Goal: Feedback & Contribution: Contribute content

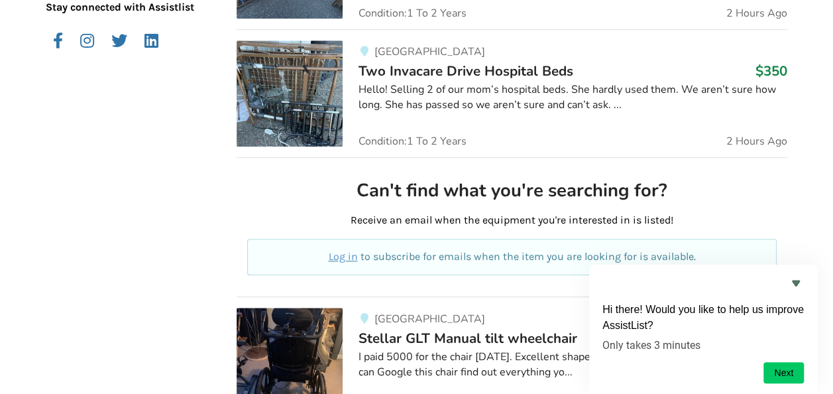
scroll to position [201, 0]
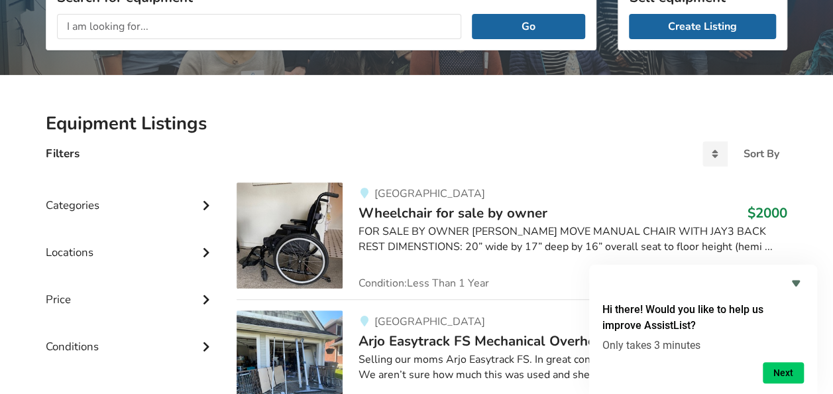
click at [205, 28] on input "text" at bounding box center [259, 26] width 404 height 25
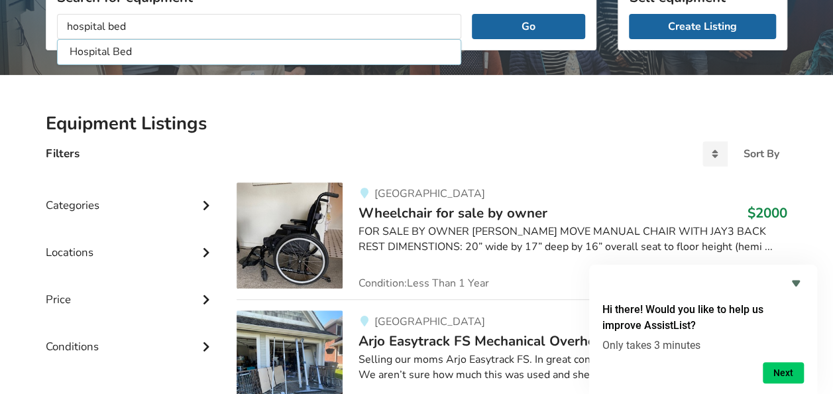
type input "hospital bed"
click at [472, 14] on button "Go" at bounding box center [528, 26] width 113 height 25
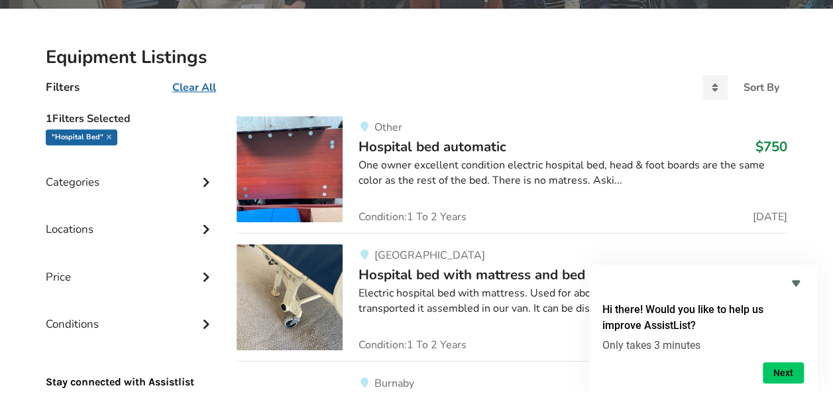
scroll to position [334, 0]
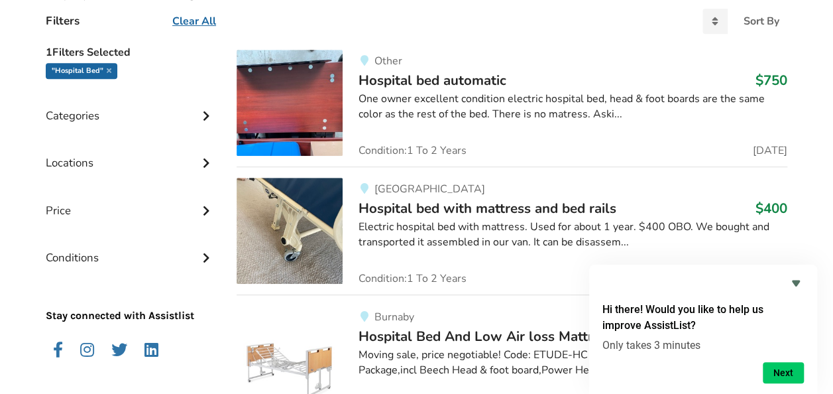
click at [449, 105] on div "One owner excellent condition electric hospital bed, head & foot boards are the…" at bounding box center [572, 106] width 429 height 30
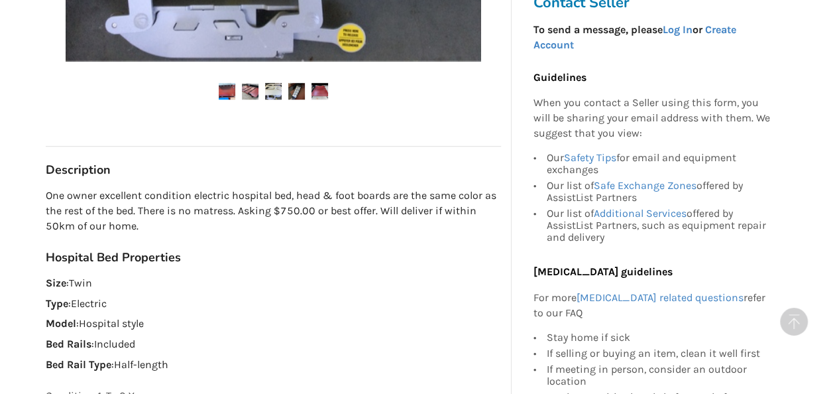
scroll to position [265, 0]
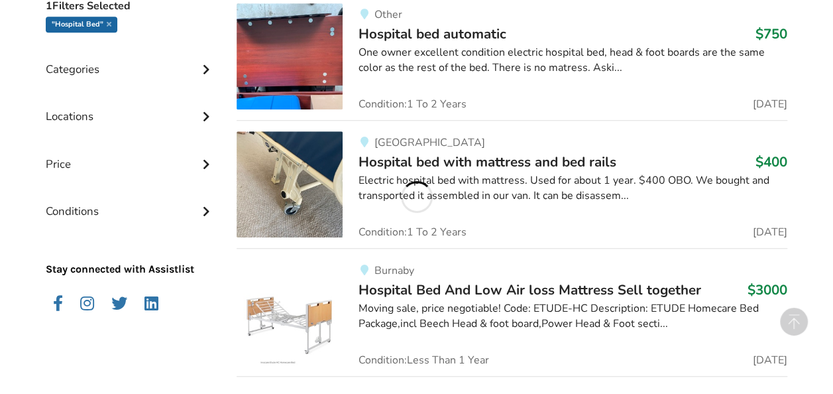
scroll to position [400, 0]
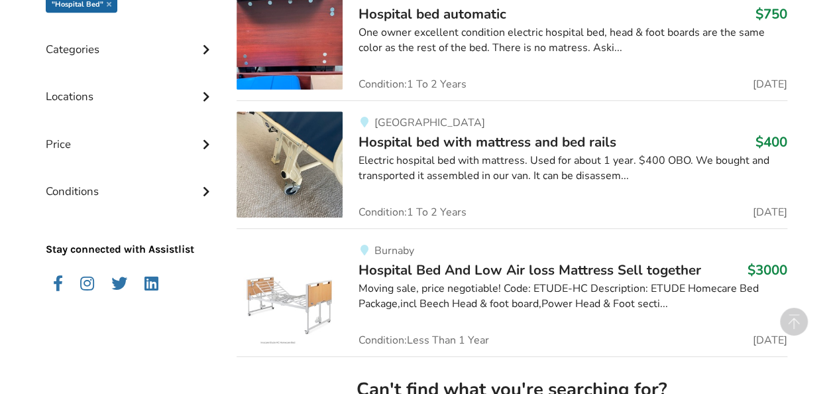
click at [480, 283] on div "Moving sale, price negotiable! Code: ETUDE-HC Description: ETUDE Homecare Bed P…" at bounding box center [572, 296] width 429 height 30
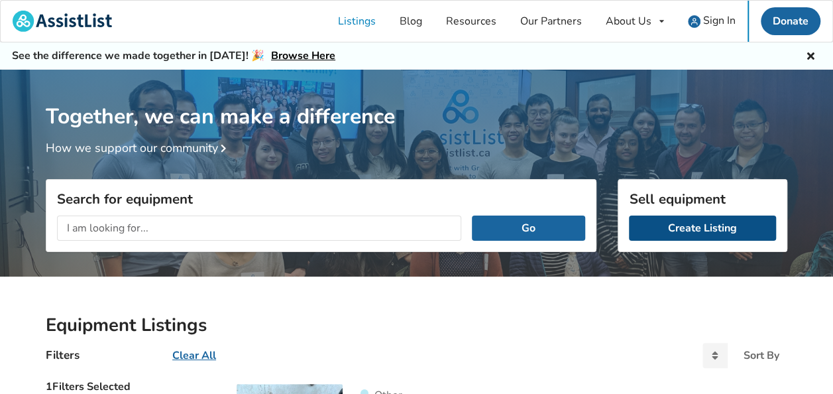
click at [701, 232] on link "Create Listing" at bounding box center [702, 227] width 147 height 25
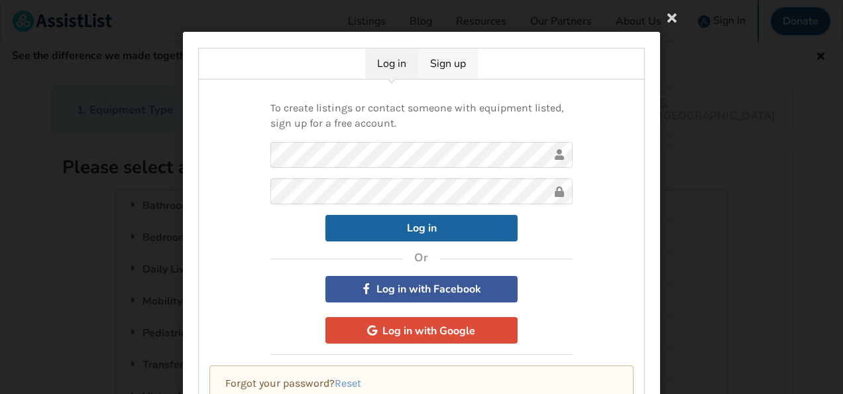
click at [445, 60] on link "Sign up" at bounding box center [448, 63] width 60 height 30
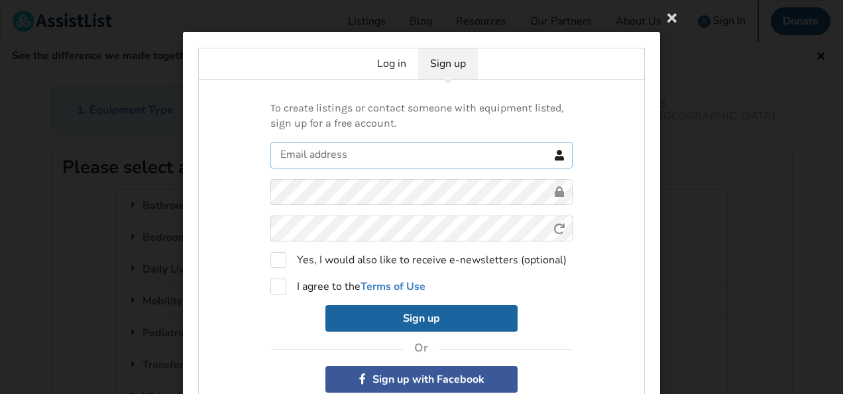
click at [384, 152] on input "text" at bounding box center [421, 155] width 302 height 26
type input "vincelok2000@gmail.com"
click at [273, 288] on label "I agree to the Terms of Use" at bounding box center [347, 286] width 155 height 16
checkbox input "true"
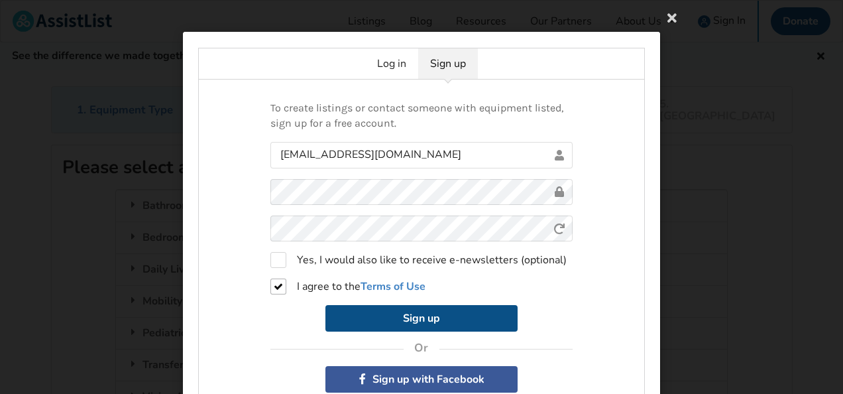
click at [376, 320] on button "Sign up" at bounding box center [421, 318] width 192 height 26
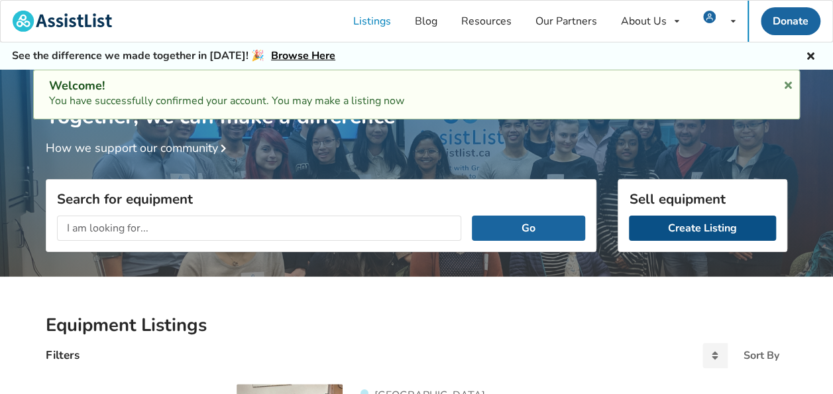
click at [680, 221] on link "Create Listing" at bounding box center [702, 227] width 147 height 25
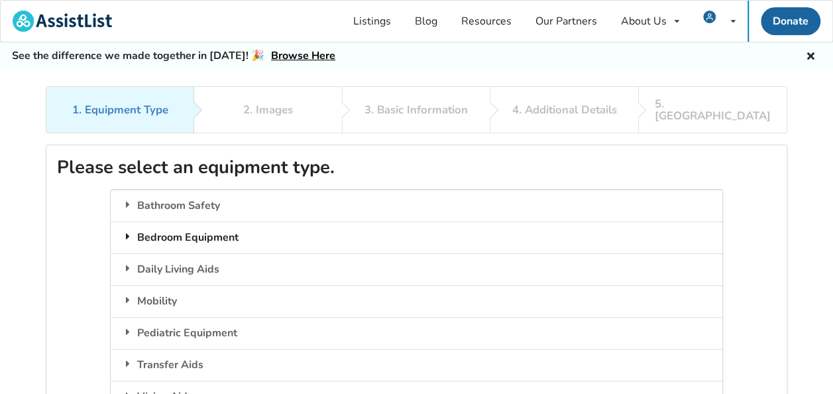
click at [205, 223] on div "Bedroom Equipment" at bounding box center [416, 237] width 611 height 32
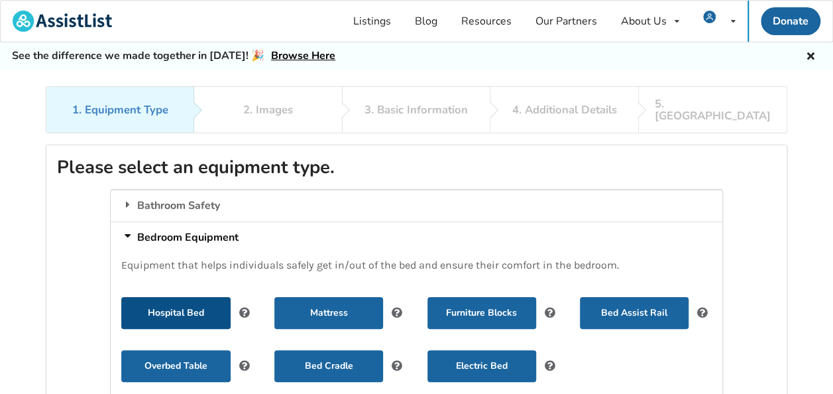
click at [178, 299] on button "Hospital Bed" at bounding box center [175, 313] width 109 height 32
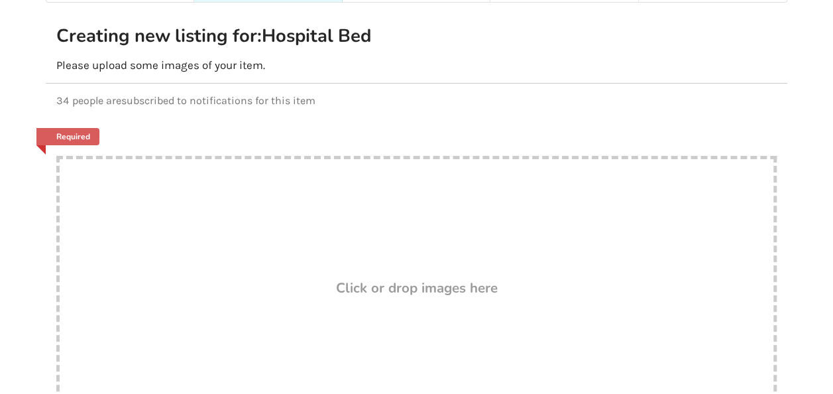
scroll to position [199, 0]
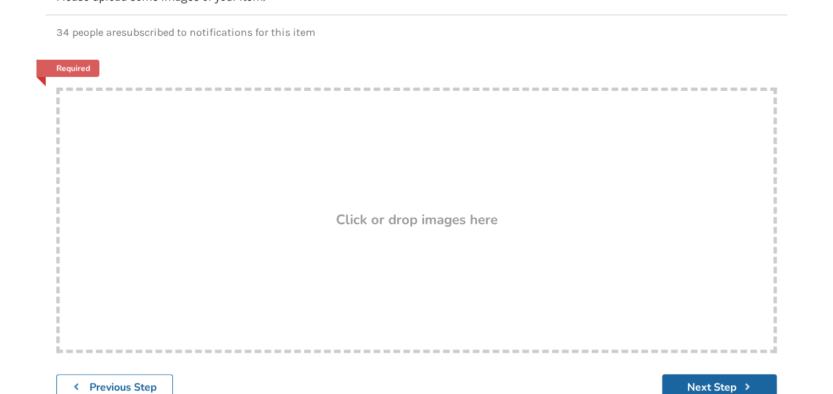
drag, startPoint x: 352, startPoint y: 199, endPoint x: 252, endPoint y: 138, distance: 117.7
click at [252, 138] on div "Drop here! Click or drop images here" at bounding box center [416, 219] width 720 height 265
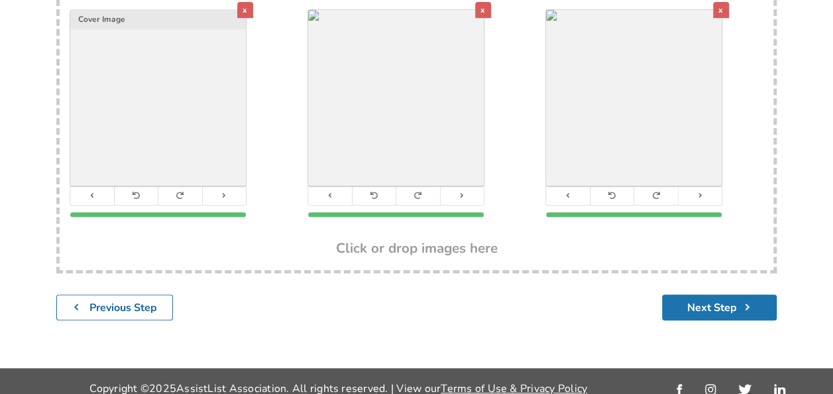
click at [702, 298] on button "Next Step" at bounding box center [719, 307] width 115 height 26
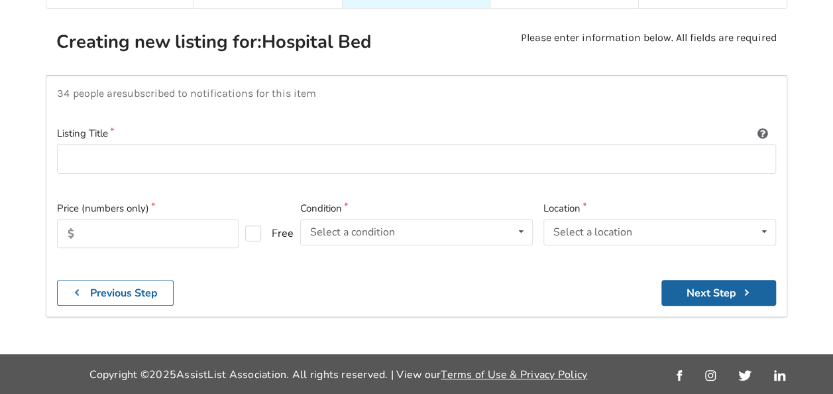
scroll to position [85, 0]
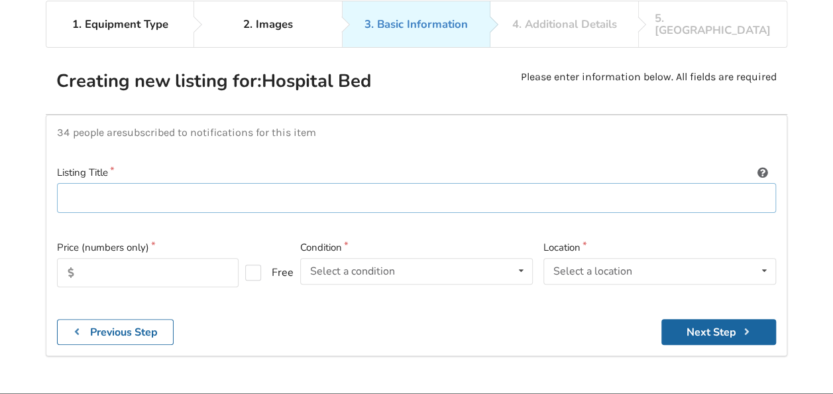
click at [105, 188] on input at bounding box center [416, 198] width 719 height 30
type input "Etude HC Homecare Bed"
click at [127, 258] on input "text" at bounding box center [148, 272] width 182 height 29
type input "500"
click at [394, 266] on div "Select a condition" at bounding box center [352, 271] width 85 height 11
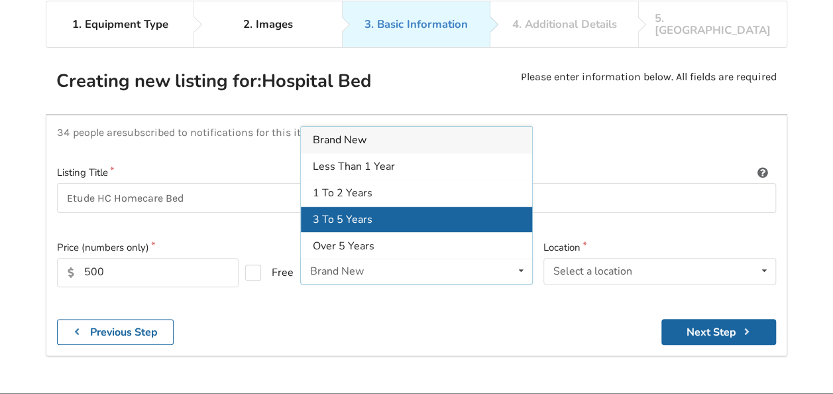
click at [382, 207] on div "3 To 5 Years" at bounding box center [416, 218] width 231 height 26
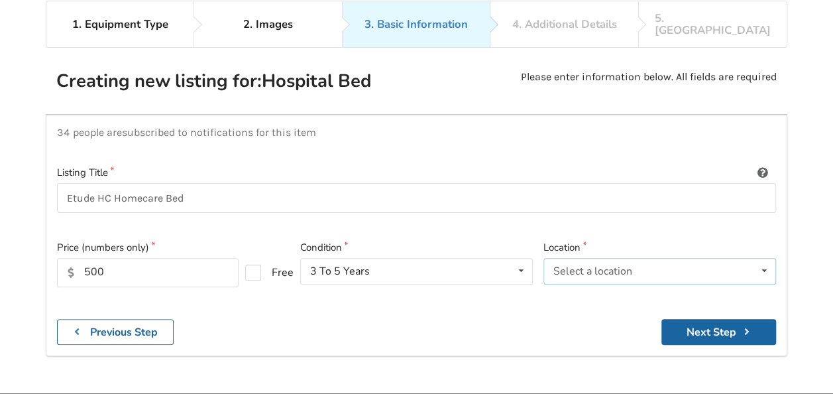
click at [668, 264] on div "Select a location [GEOGRAPHIC_DATA] [GEOGRAPHIC_DATA] [GEOGRAPHIC_DATA] [GEOGRA…" at bounding box center [659, 271] width 233 height 26
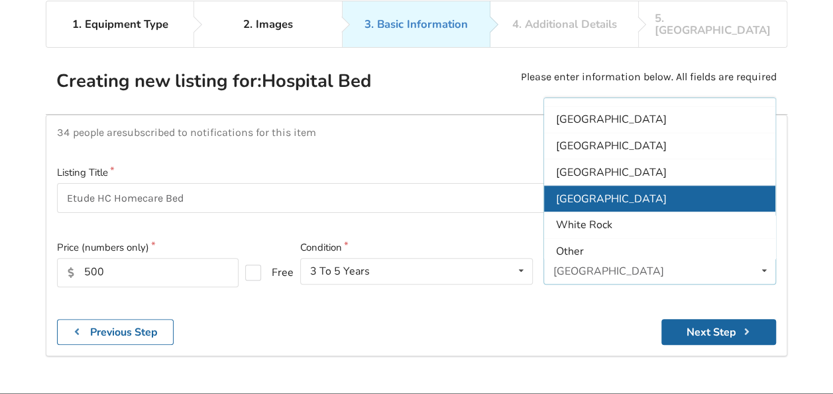
scroll to position [390, 0]
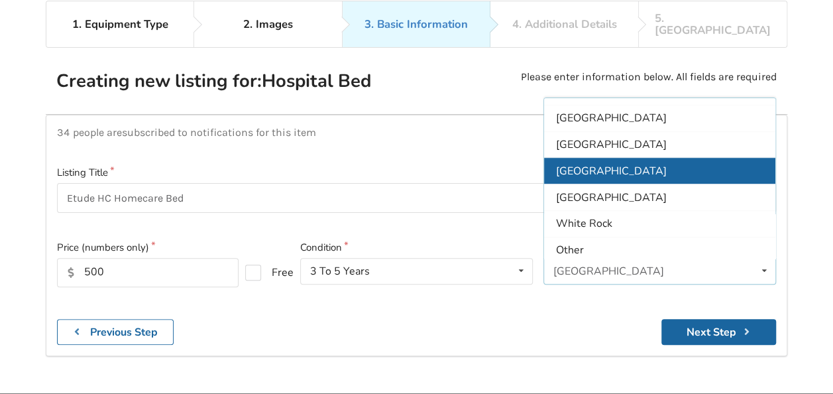
click at [600, 164] on span "[GEOGRAPHIC_DATA]" at bounding box center [611, 171] width 111 height 15
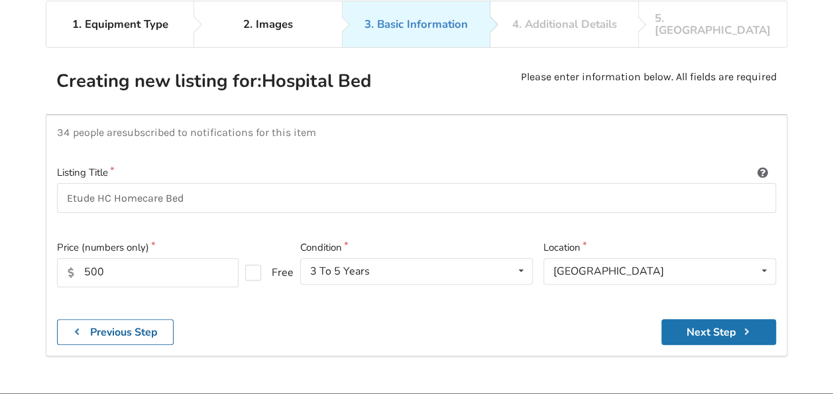
click at [682, 319] on button "Next Step" at bounding box center [718, 332] width 115 height 26
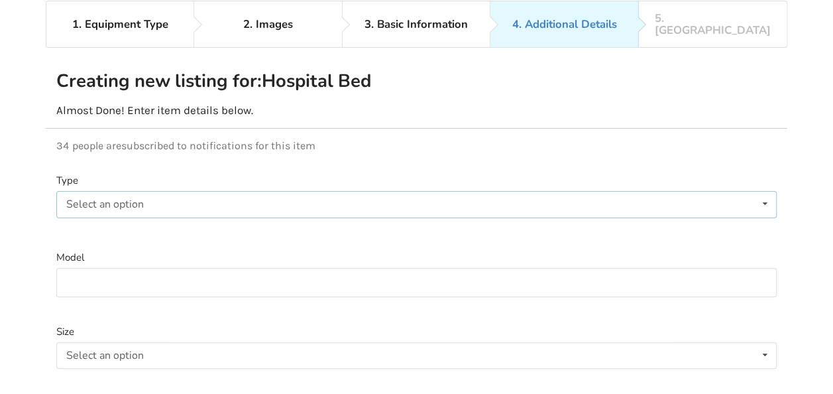
click at [198, 191] on div "Select an option Electric Manual" at bounding box center [416, 204] width 720 height 26
click at [103, 217] on div "Electric" at bounding box center [416, 230] width 719 height 26
click at [139, 272] on input at bounding box center [416, 283] width 720 height 30
type input "E"
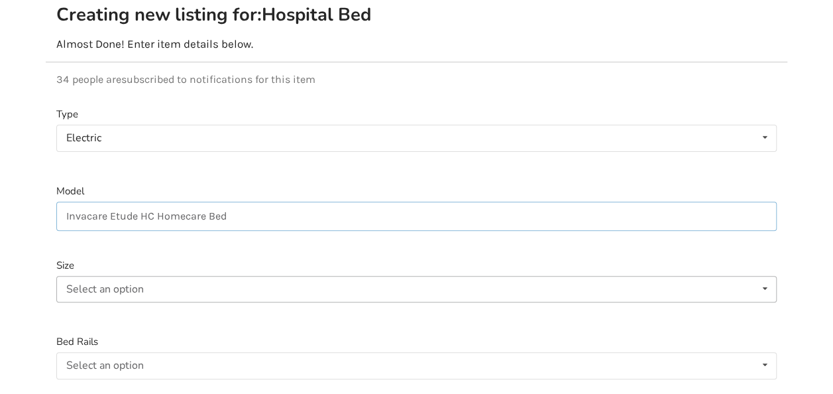
type input "Invacare Etude HC Homecare Bed"
click at [144, 278] on div "Select an option Twin Double Queen" at bounding box center [416, 289] width 720 height 26
click at [125, 301] on div "Twin" at bounding box center [416, 314] width 719 height 26
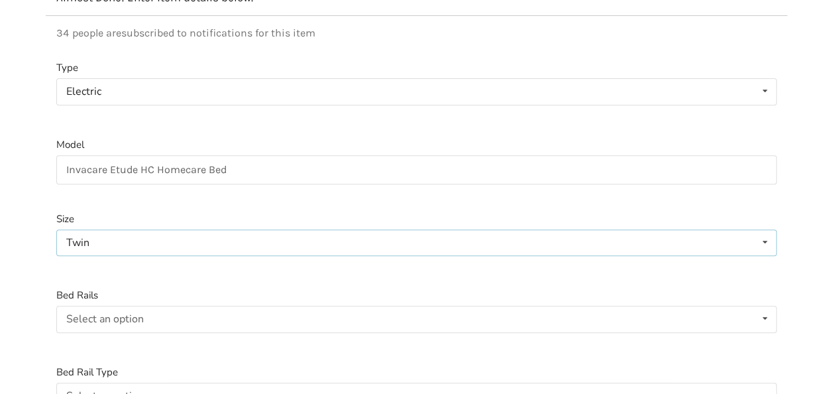
scroll to position [218, 0]
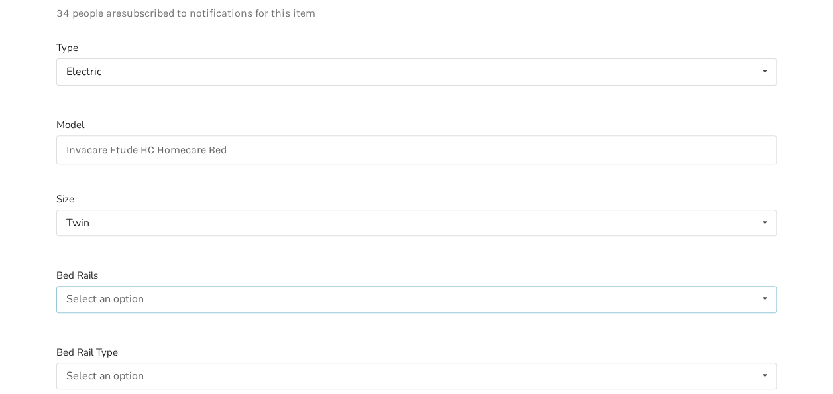
click at [155, 286] on div "Select an option Included Not included" at bounding box center [416, 299] width 720 height 26
click at [138, 312] on div "Included" at bounding box center [416, 325] width 719 height 26
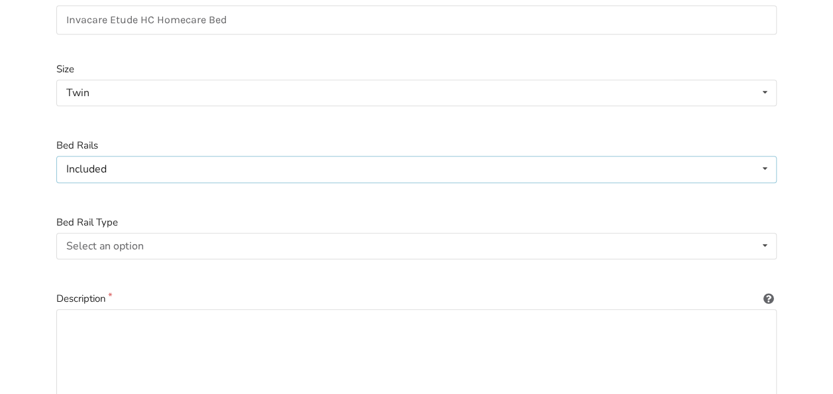
scroll to position [350, 0]
click at [170, 232] on div "Select an option Full-length Half-length Not Applicable" at bounding box center [416, 243] width 720 height 26
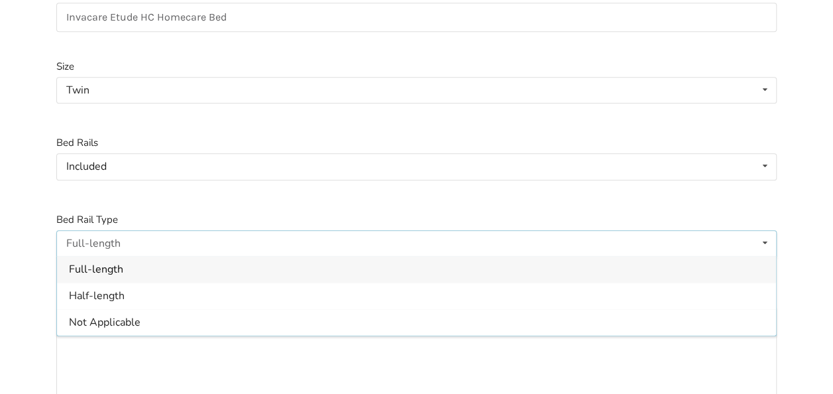
click at [142, 258] on div "Full-length" at bounding box center [416, 269] width 719 height 26
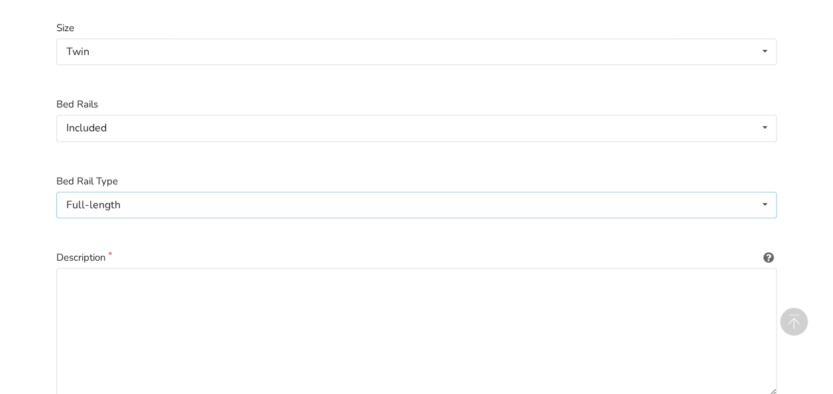
scroll to position [417, 0]
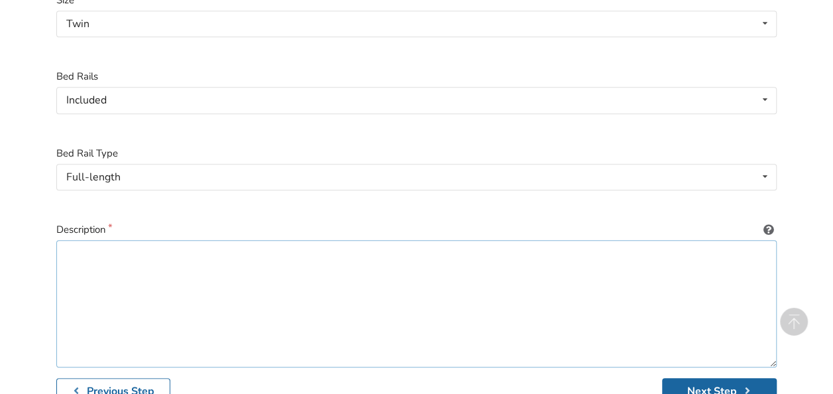
click at [157, 246] on textarea at bounding box center [416, 303] width 720 height 127
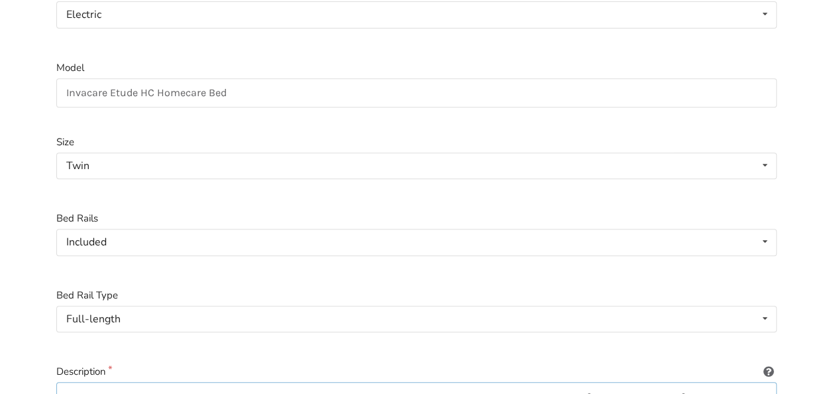
scroll to position [464, 0]
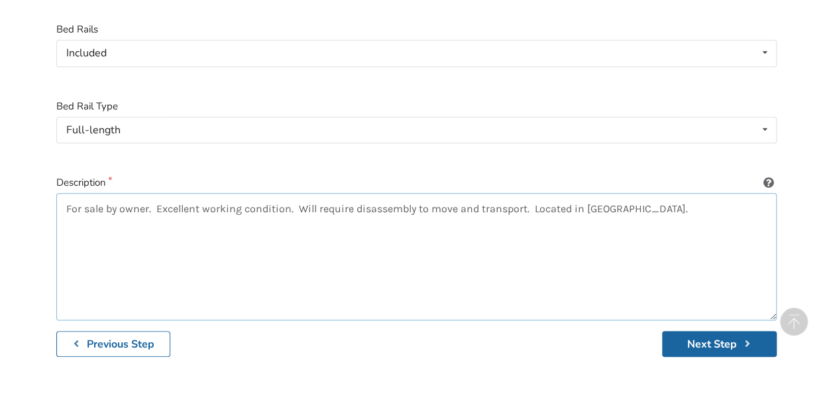
click at [432, 196] on textarea "For sale by owner. Excellent working condition. Will require disassembly to mov…" at bounding box center [416, 256] width 720 height 127
type textarea "For sale by owner. Excellent working condition. Will require disassembly to rem…"
click at [688, 331] on button "Next Step" at bounding box center [719, 344] width 115 height 26
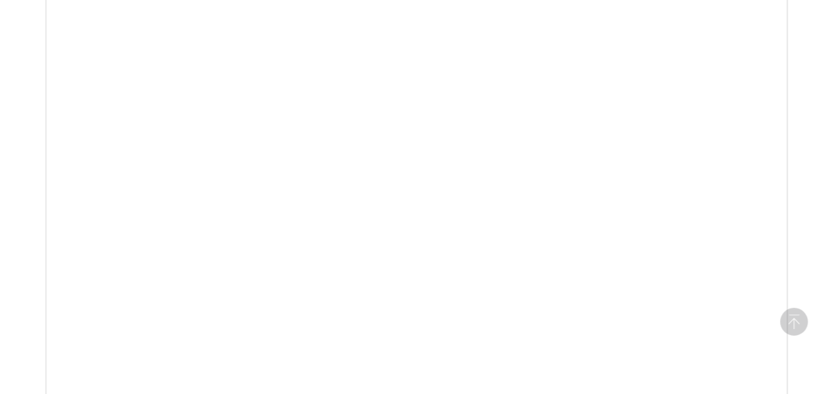
scroll to position [947, 0]
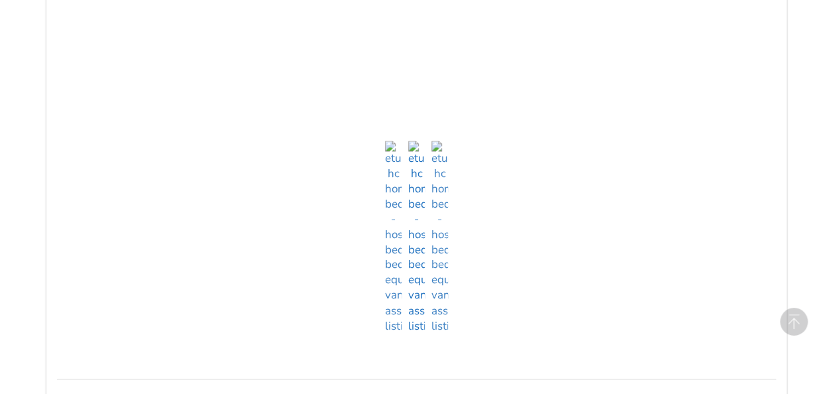
click at [417, 310] on img at bounding box center [416, 236] width 17 height 192
click at [441, 313] on img at bounding box center [439, 236] width 17 height 192
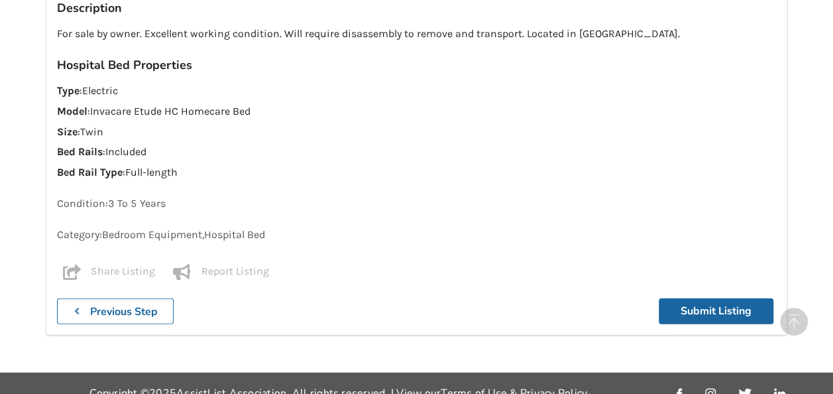
scroll to position [1344, 0]
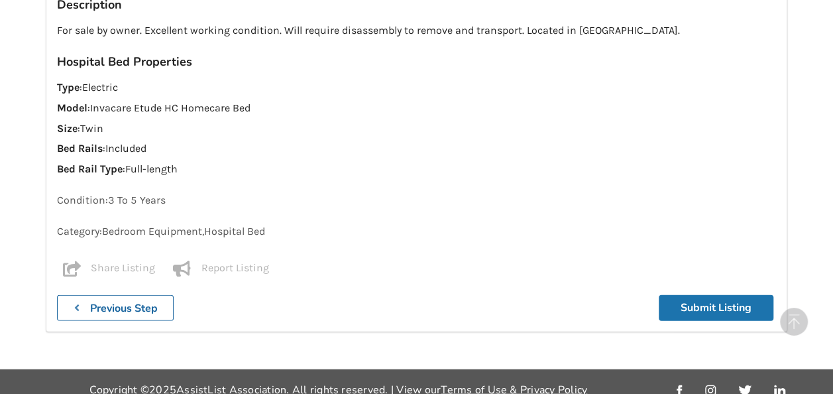
click at [677, 295] on button "Submit Listing" at bounding box center [715, 308] width 115 height 26
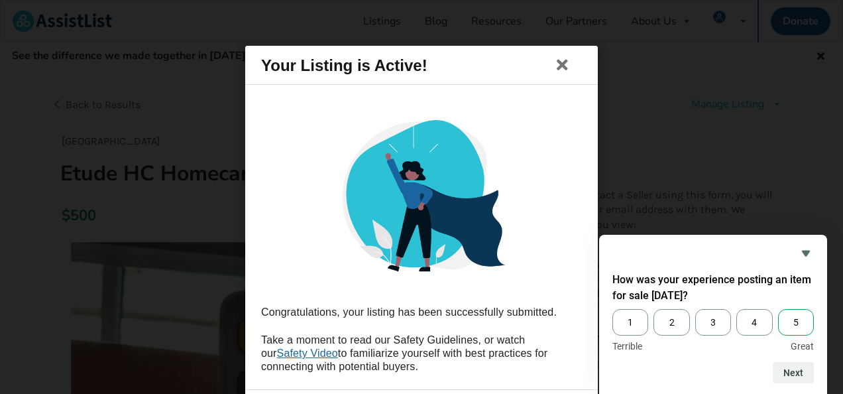
click at [792, 322] on span "5" at bounding box center [796, 322] width 36 height 26
click at [778, 309] on input "5" at bounding box center [778, 309] width 0 height 0
click at [797, 374] on button "Next" at bounding box center [792, 372] width 41 height 21
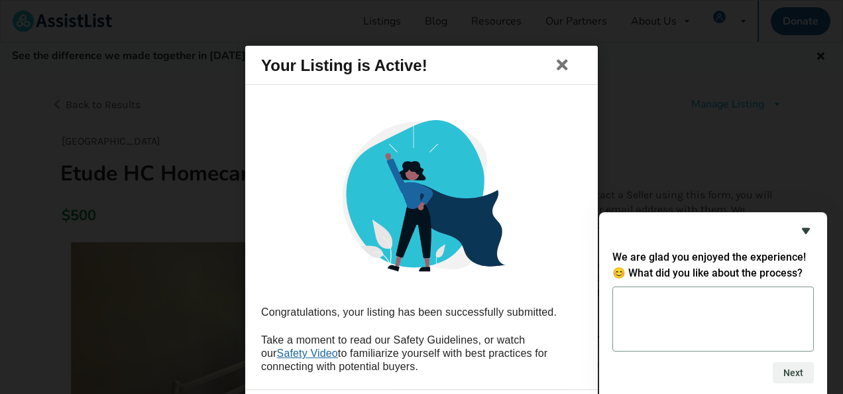
click at [807, 234] on icon "Hide survey" at bounding box center [806, 231] width 16 height 16
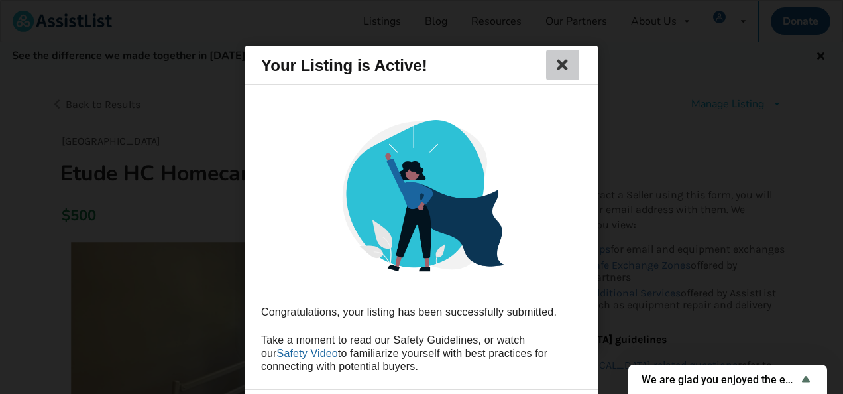
click at [562, 66] on icon at bounding box center [562, 65] width 19 height 16
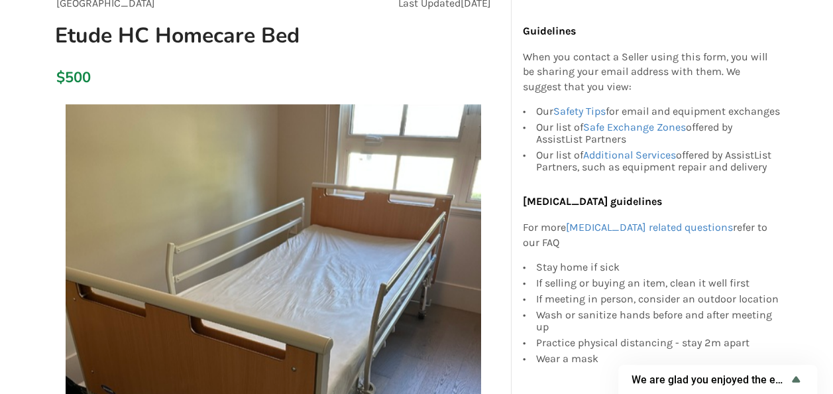
scroll to position [132, 0]
